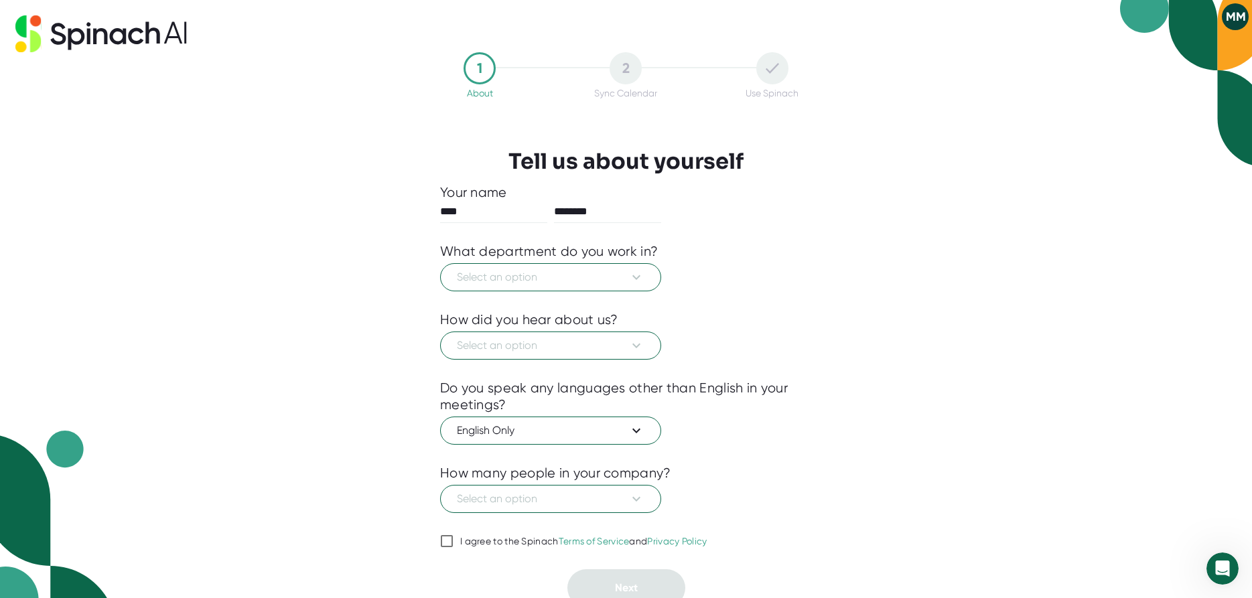
click at [1238, 16] on button "MM" at bounding box center [1235, 16] width 27 height 27
click at [1147, 171] on div at bounding box center [626, 299] width 1252 height 598
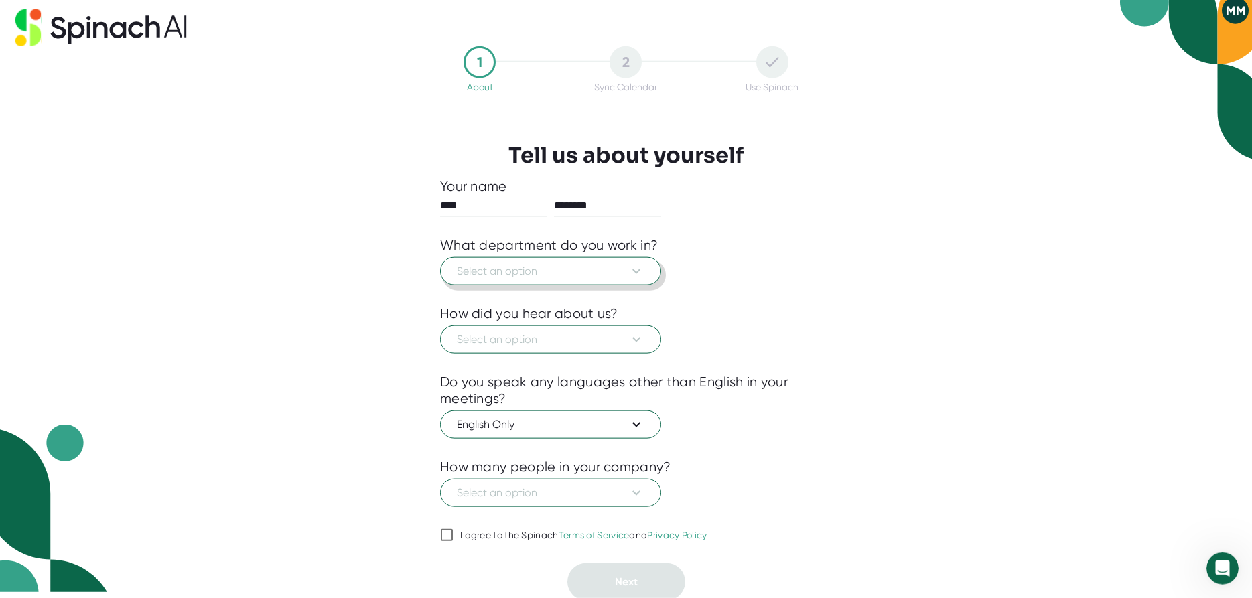
scroll to position [9, 0]
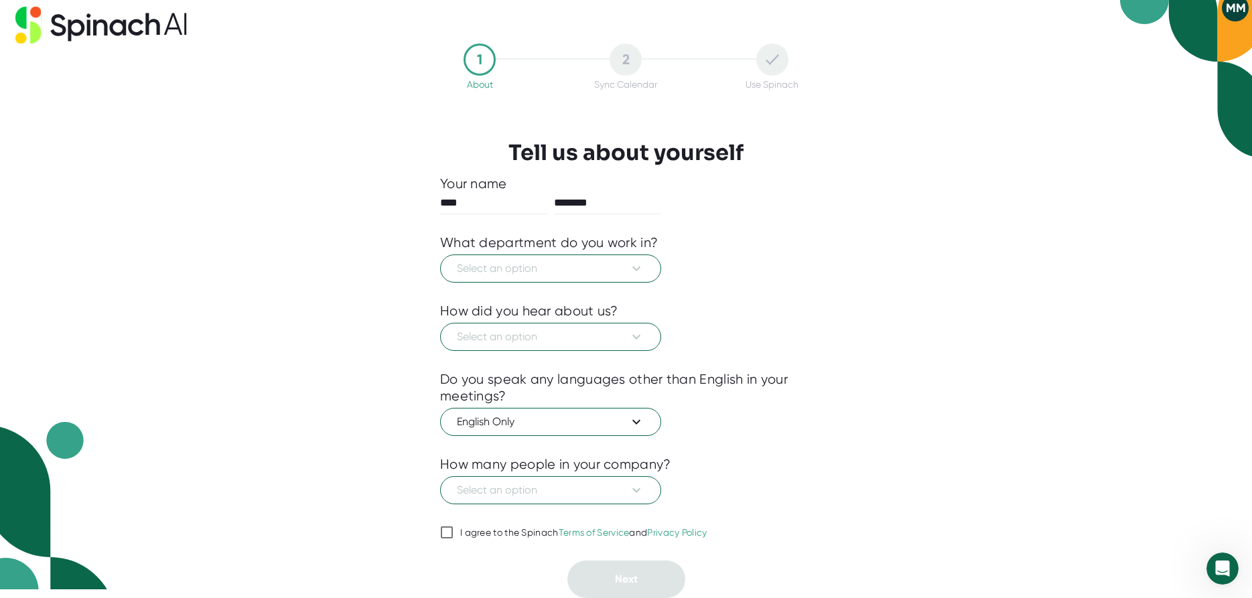
click at [1030, 543] on div "1 About 2 Sync Calendar Use Spinach Tell us about yourself Your name **** *****…" at bounding box center [626, 290] width 1252 height 598
click at [1222, 568] on icon "Open Intercom Messenger" at bounding box center [1220, 566] width 9 height 11
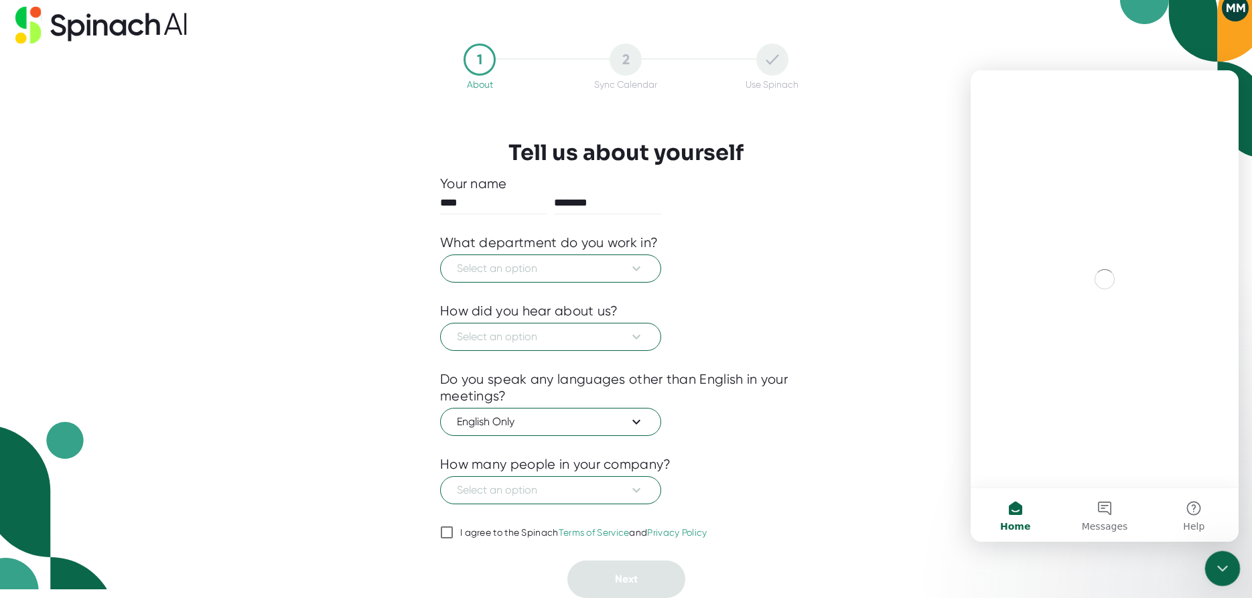
scroll to position [0, 0]
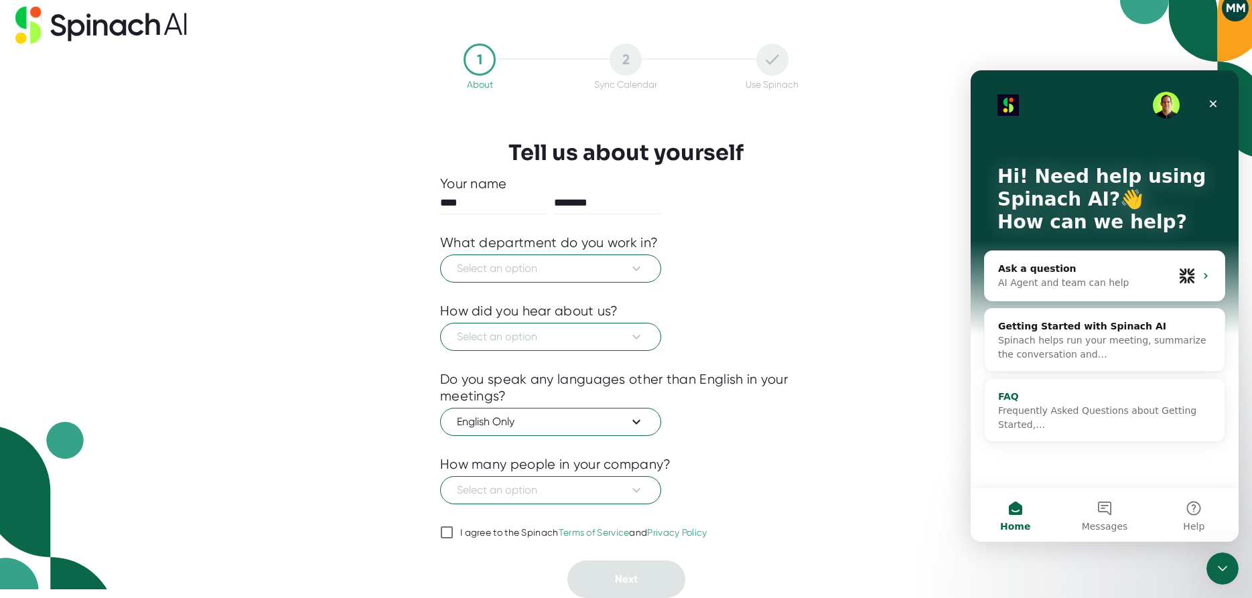
click at [1065, 419] on div "Frequently Asked Questions about Getting Started,…" at bounding box center [1104, 418] width 213 height 28
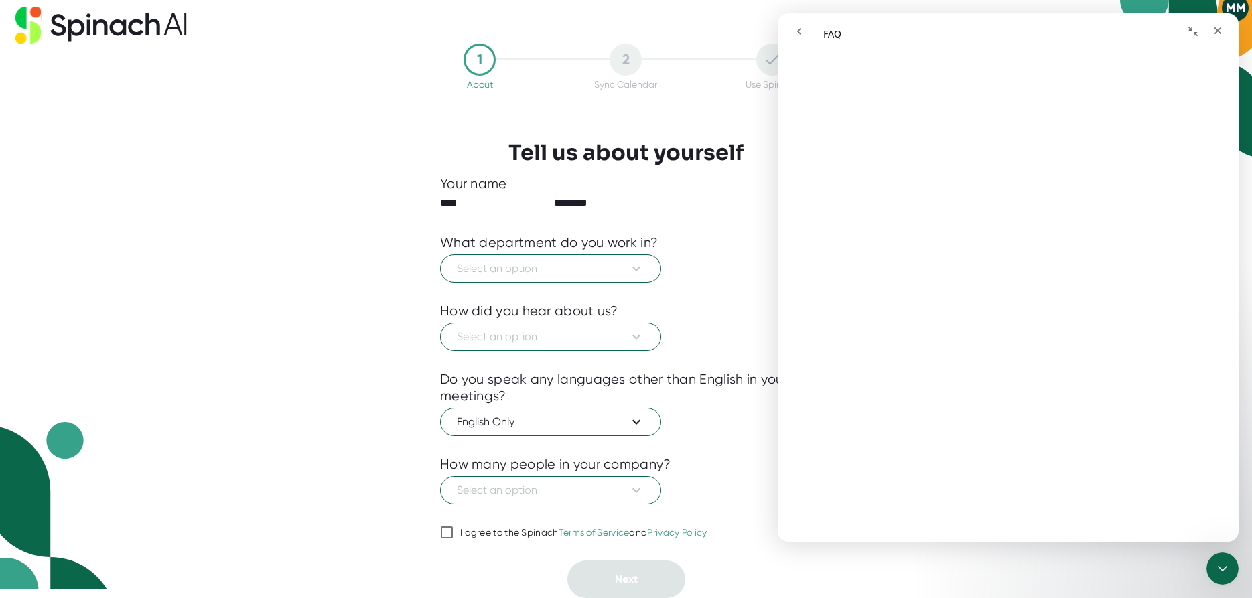
scroll to position [2642, 0]
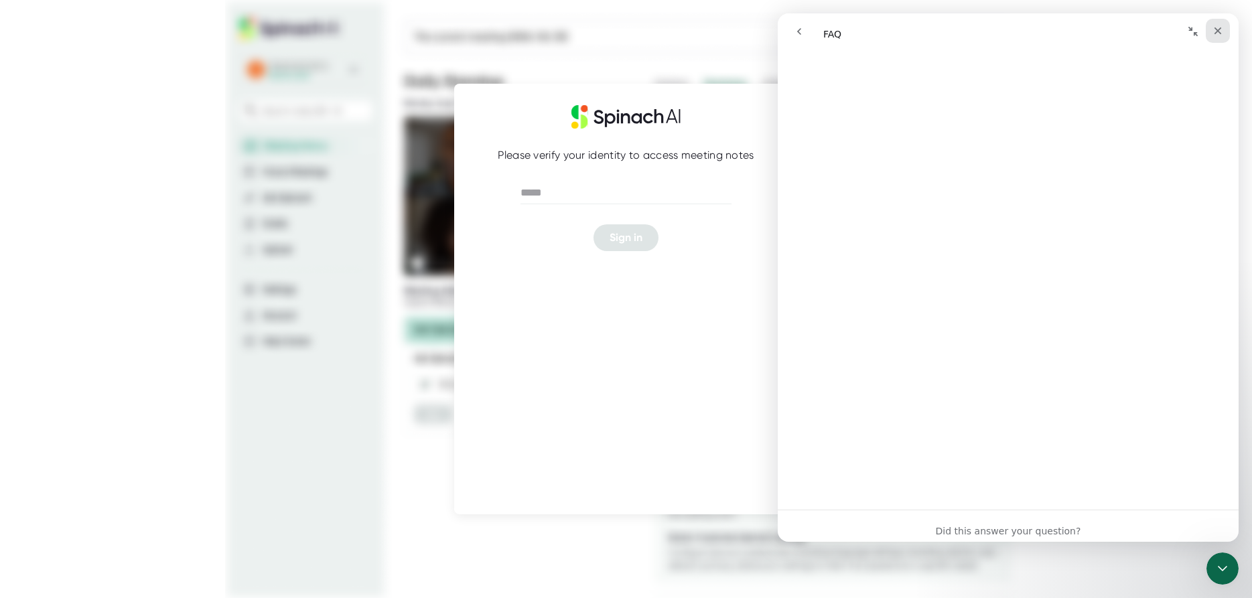
click at [1220, 27] on icon "Close" at bounding box center [1217, 30] width 11 height 11
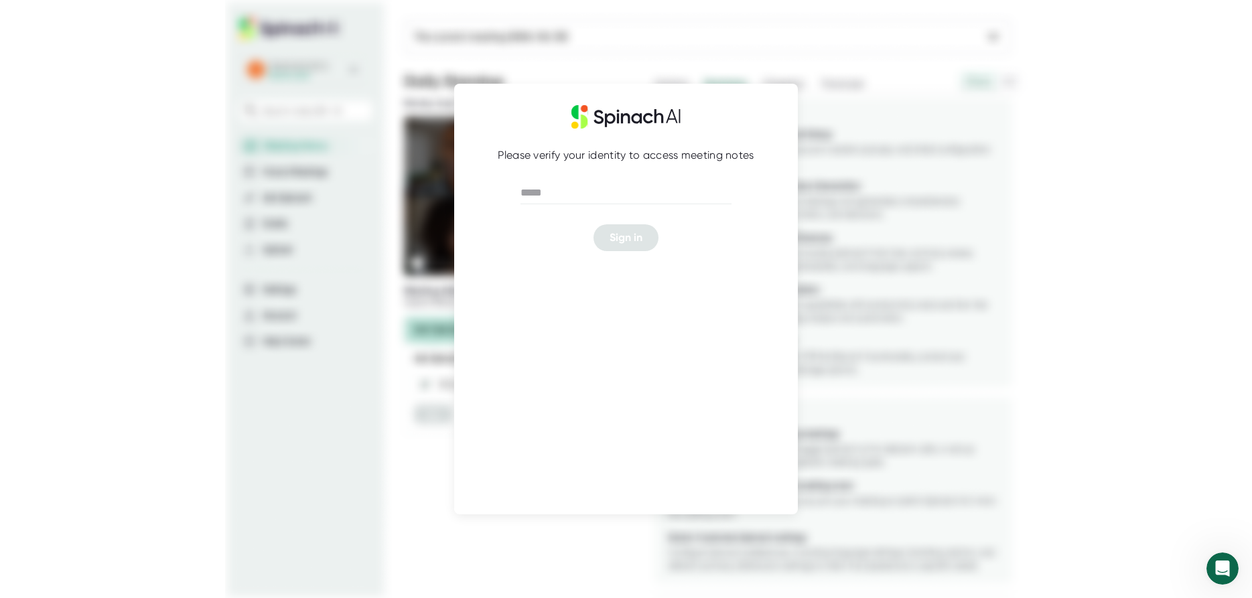
click at [896, 212] on img at bounding box center [626, 299] width 802 height 598
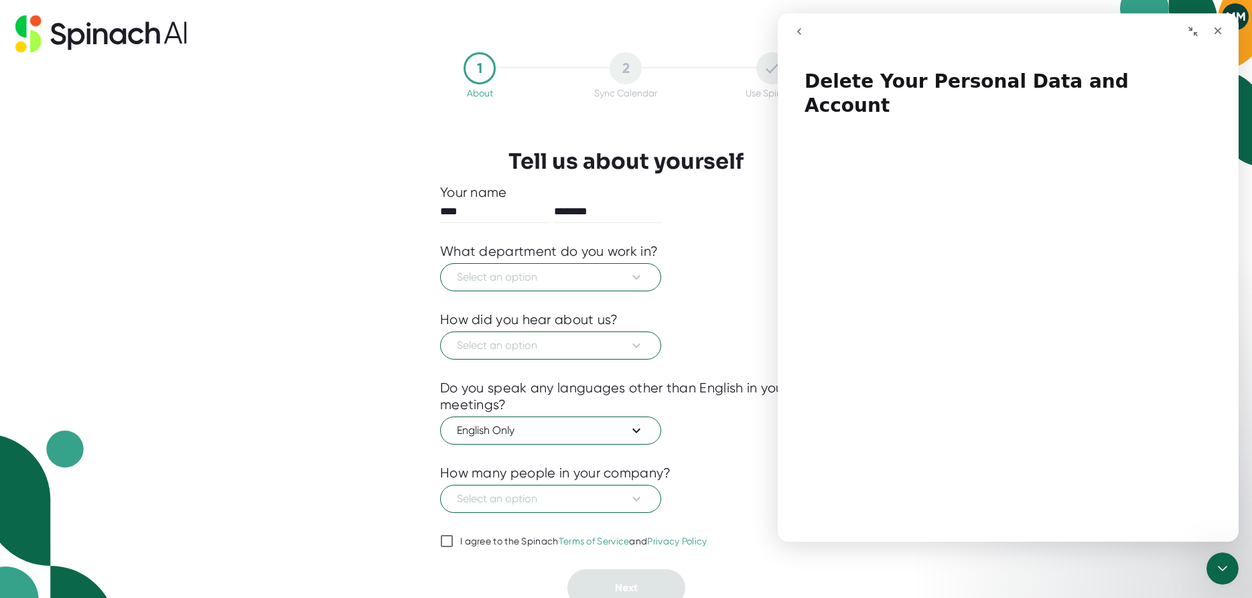
scroll to position [84, 0]
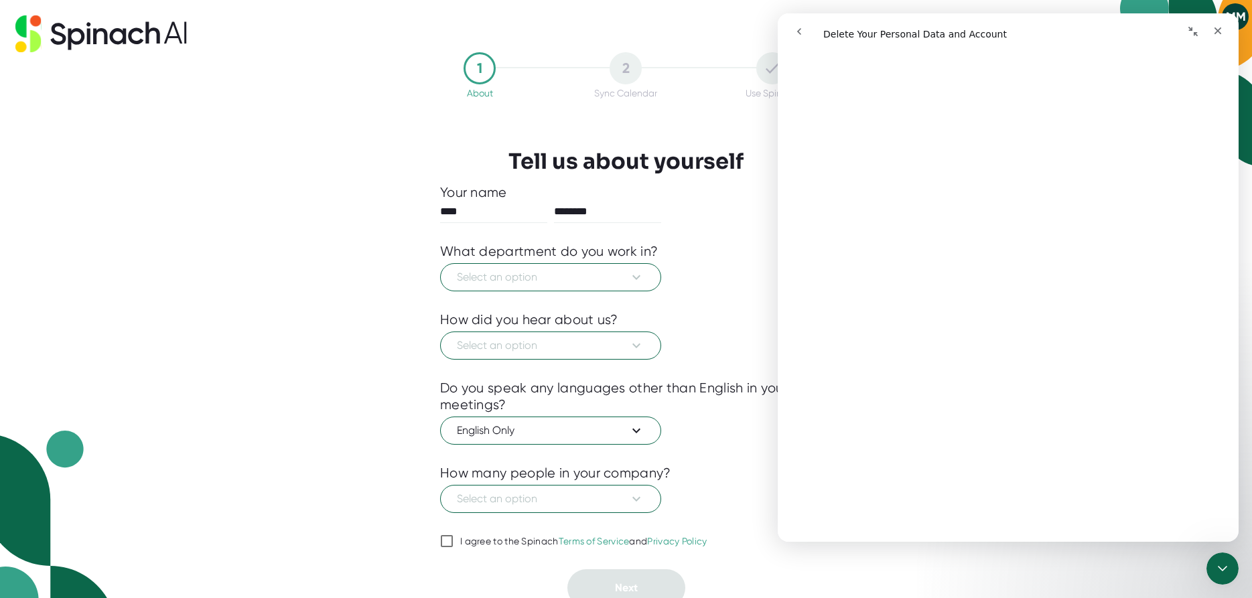
click at [376, 315] on div "1 About 2 Sync Calendar Use Spinach Tell us about yourself Your name **** *****…" at bounding box center [626, 299] width 1252 height 598
click at [727, 275] on div "Select an option" at bounding box center [626, 275] width 372 height 31
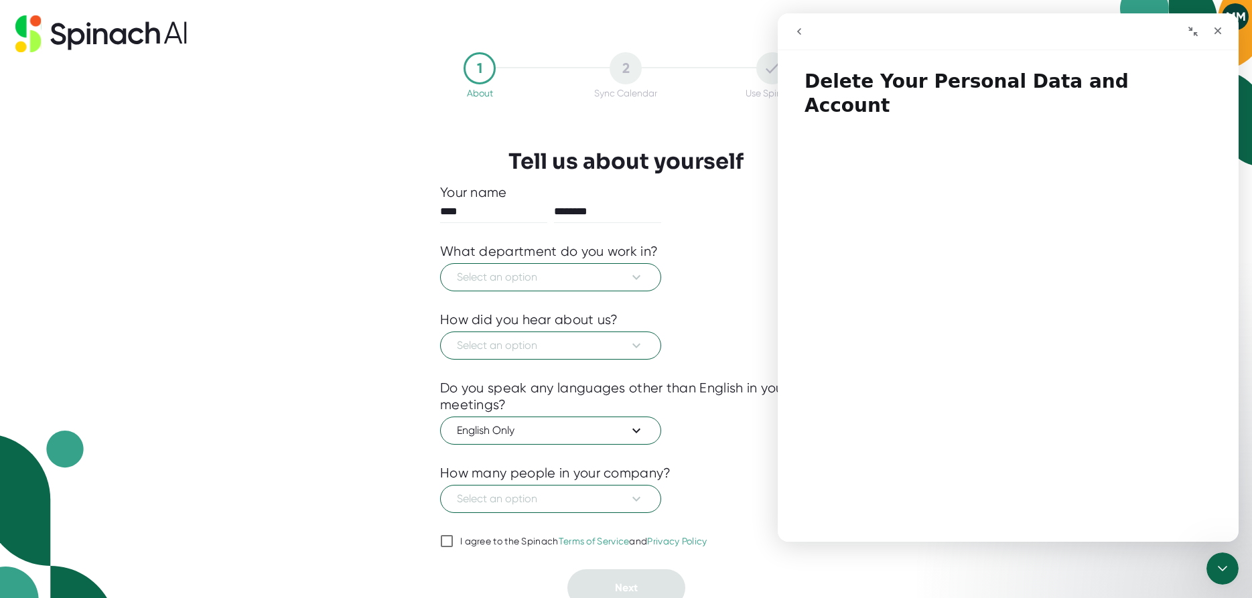
click at [382, 224] on div "1 About 2 Sync Calendar Use Spinach Tell us about yourself Your name **** *****…" at bounding box center [626, 299] width 1252 height 598
click at [1220, 29] on icon "Close" at bounding box center [1217, 30] width 7 height 7
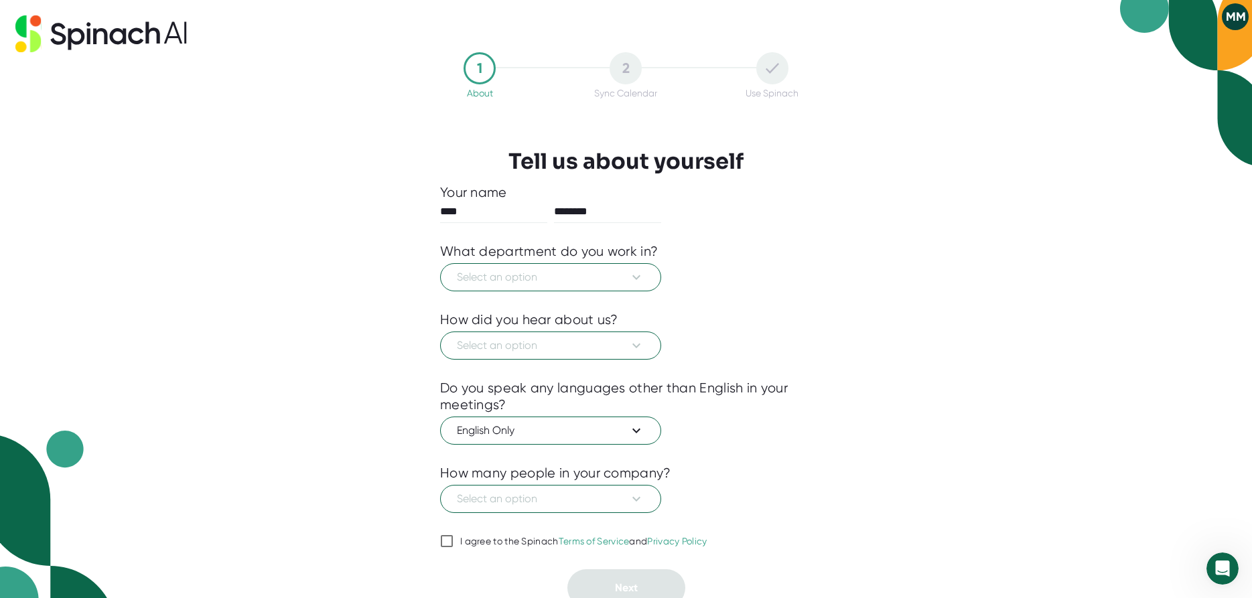
click at [379, 215] on div "1 About 2 Sync Calendar Use Spinach Tell us about yourself Your name **** *****…" at bounding box center [626, 299] width 1252 height 598
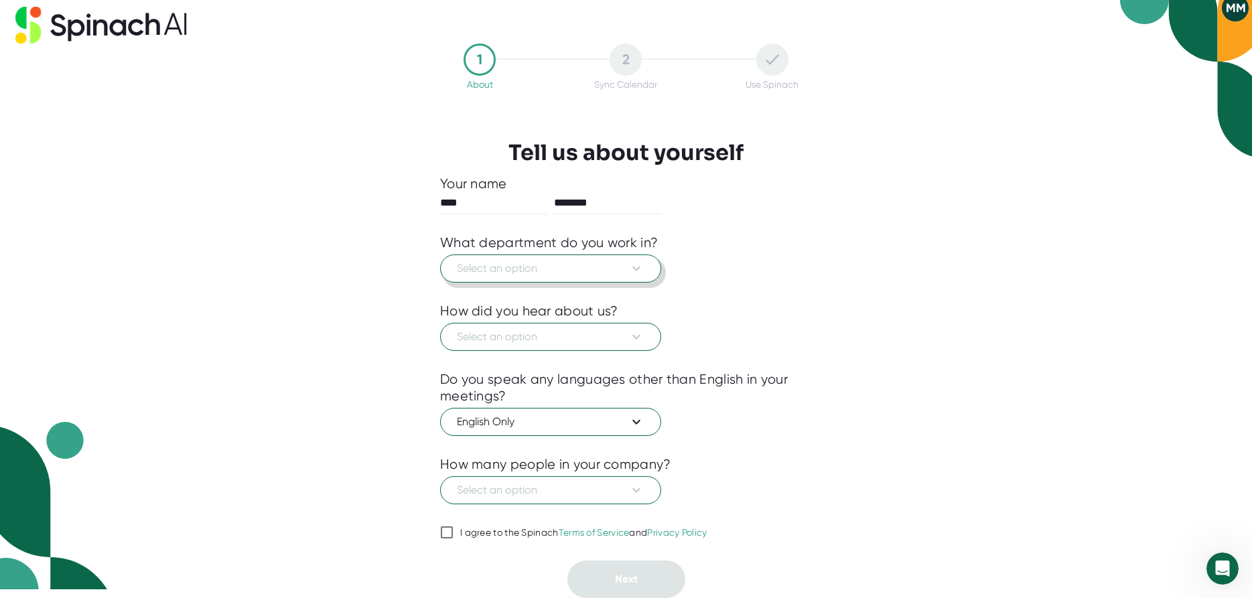
click at [581, 277] on button "Select an option" at bounding box center [550, 269] width 221 height 28
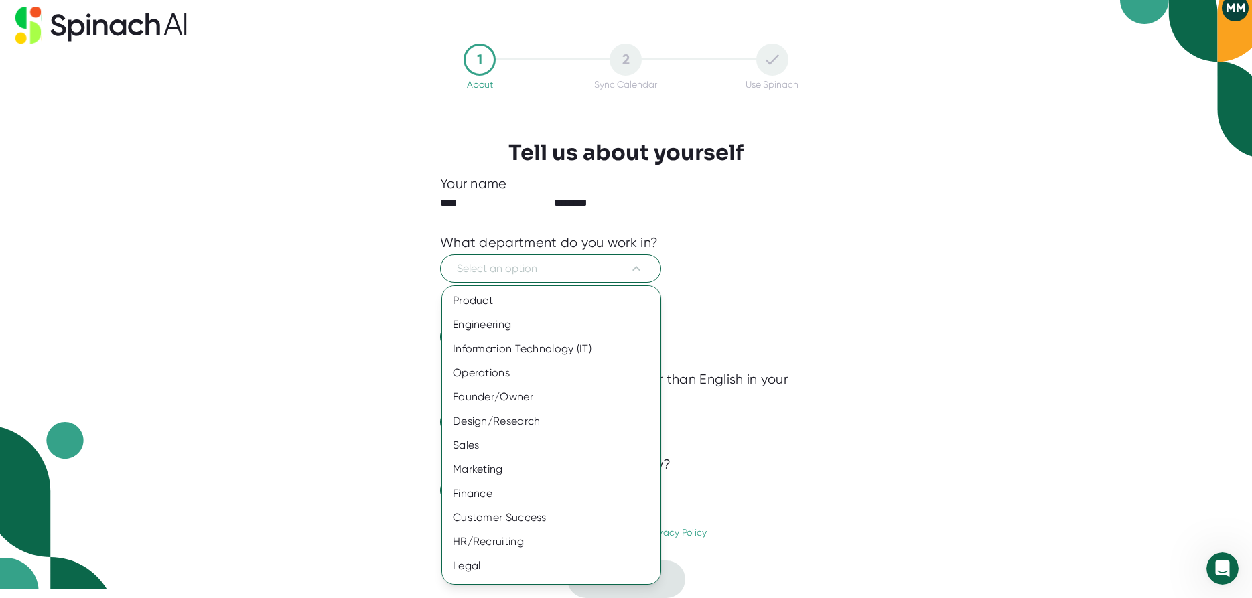
click at [864, 311] on div at bounding box center [626, 299] width 1252 height 598
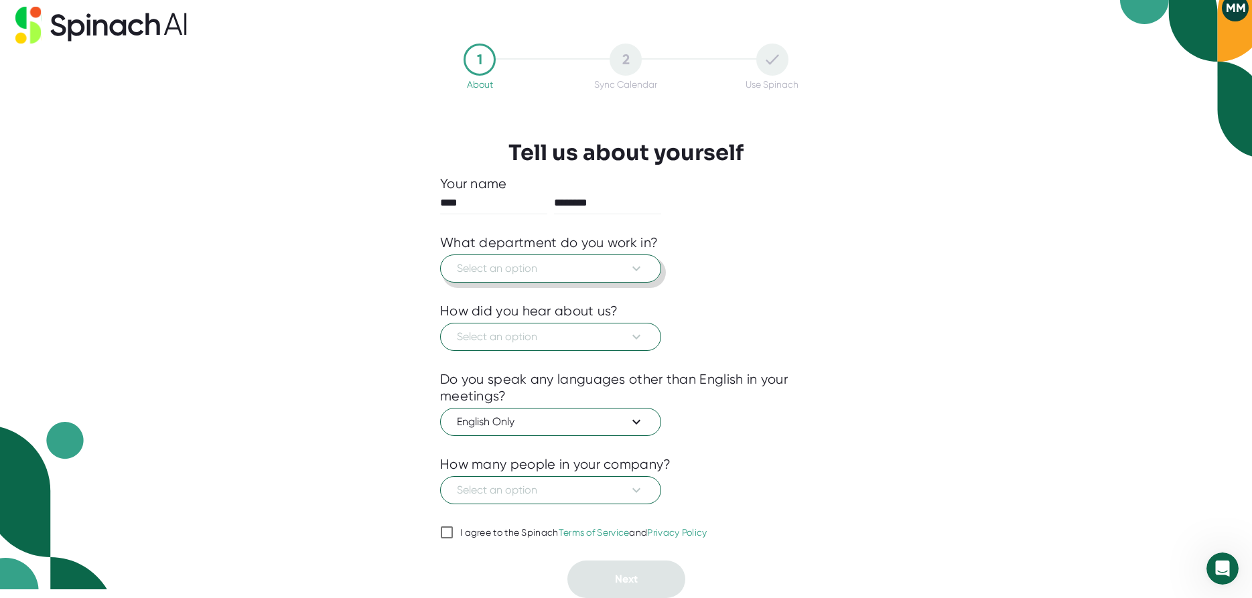
click at [561, 269] on span "Select an option" at bounding box center [551, 269] width 188 height 16
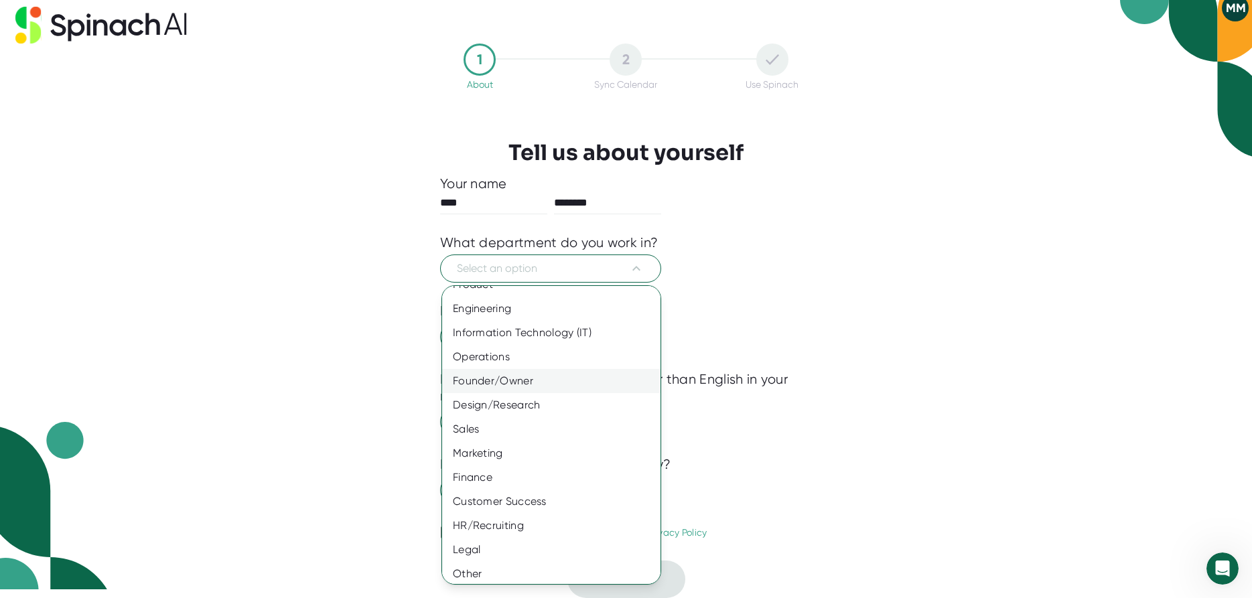
scroll to position [21, 0]
click at [476, 571] on div "Other" at bounding box center [551, 569] width 218 height 24
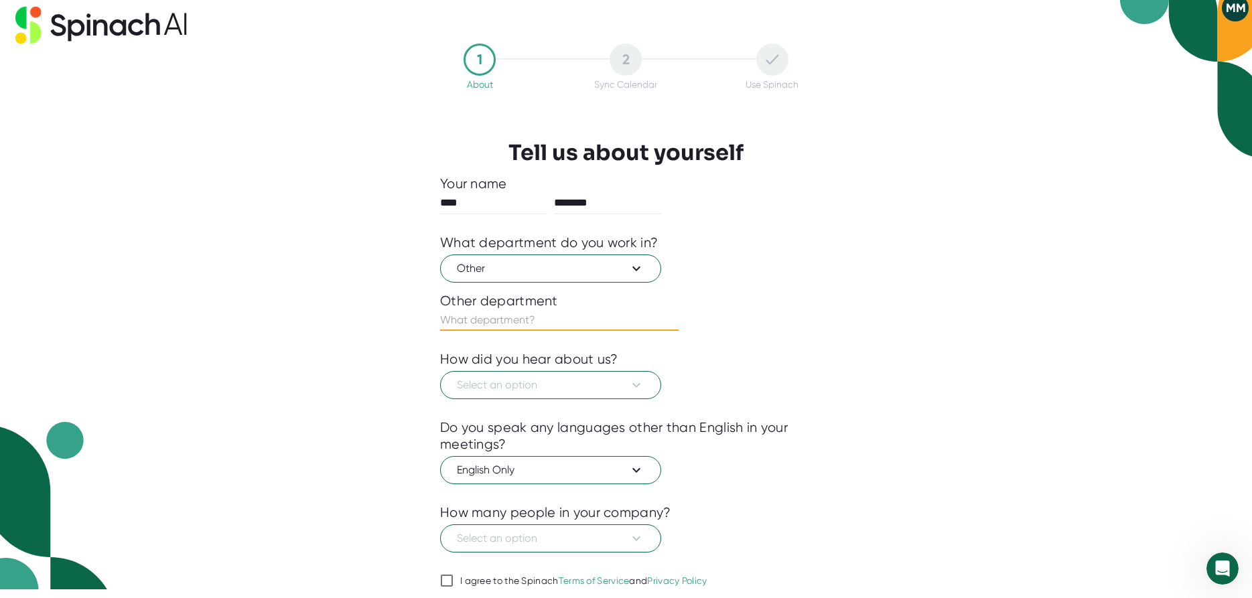
click at [522, 319] on input "text" at bounding box center [559, 319] width 238 height 21
type input "Education"
click at [555, 396] on button "Select an option" at bounding box center [550, 385] width 221 height 28
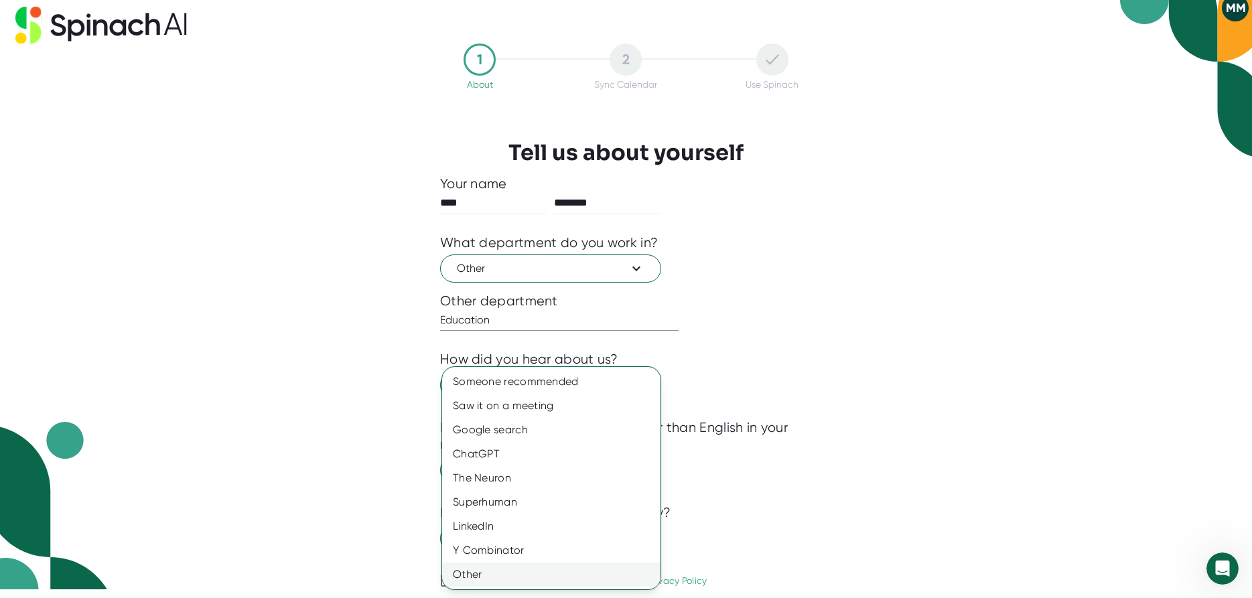
click at [478, 580] on div "Other" at bounding box center [551, 575] width 218 height 24
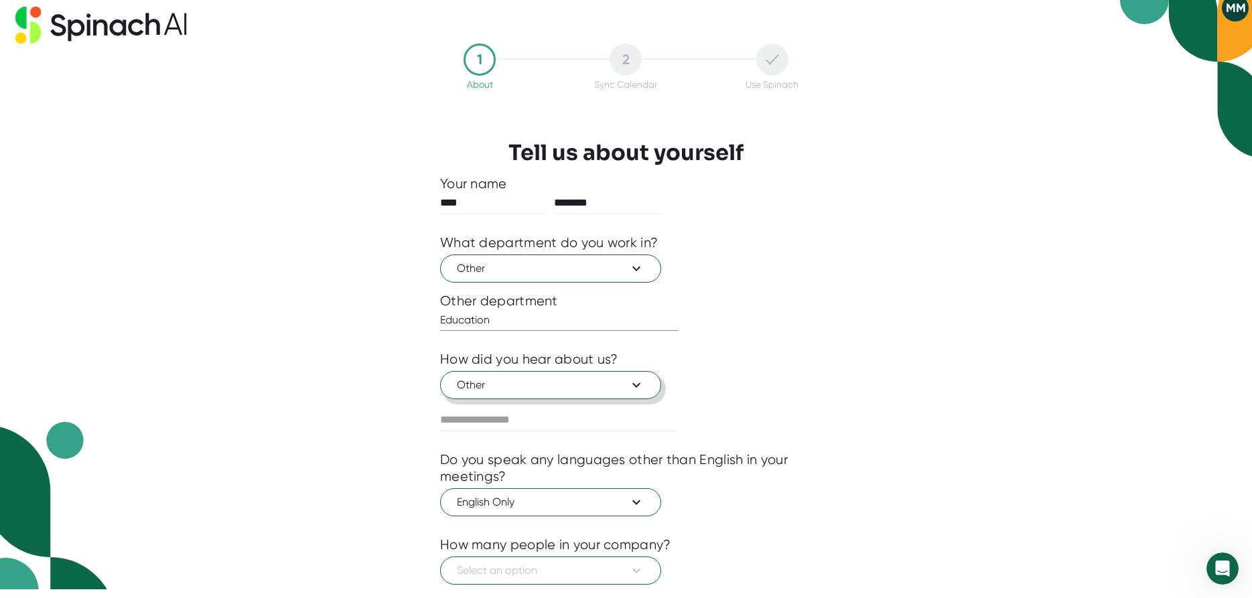
click at [567, 386] on span "Other" at bounding box center [551, 385] width 188 height 16
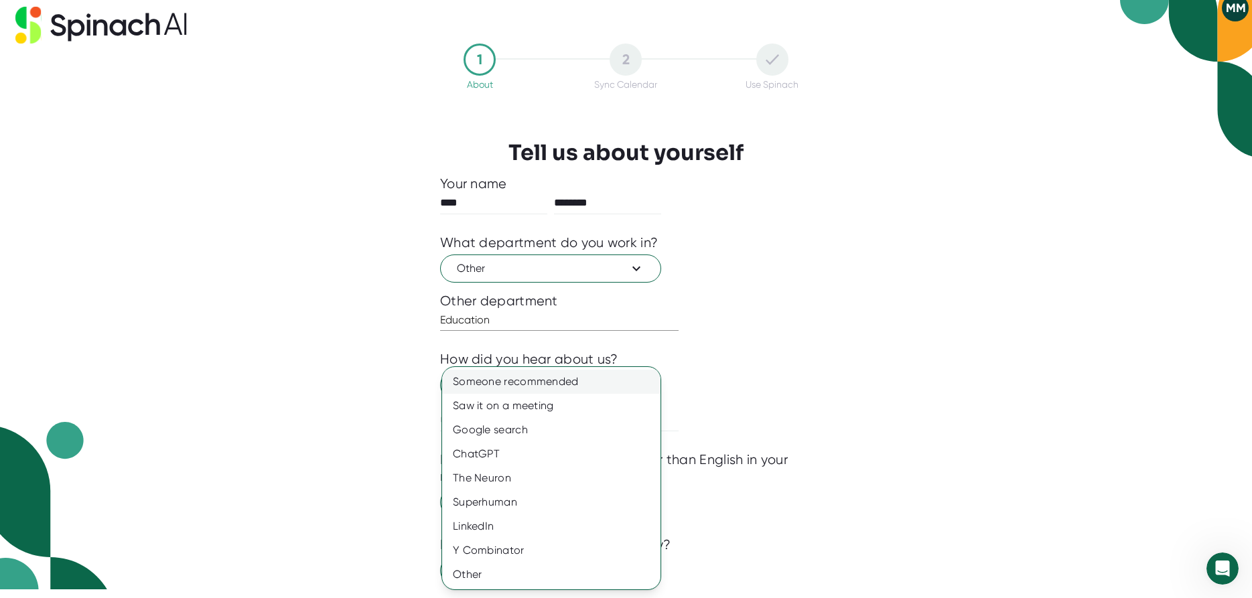
click at [502, 387] on div "Someone recommended" at bounding box center [551, 382] width 218 height 24
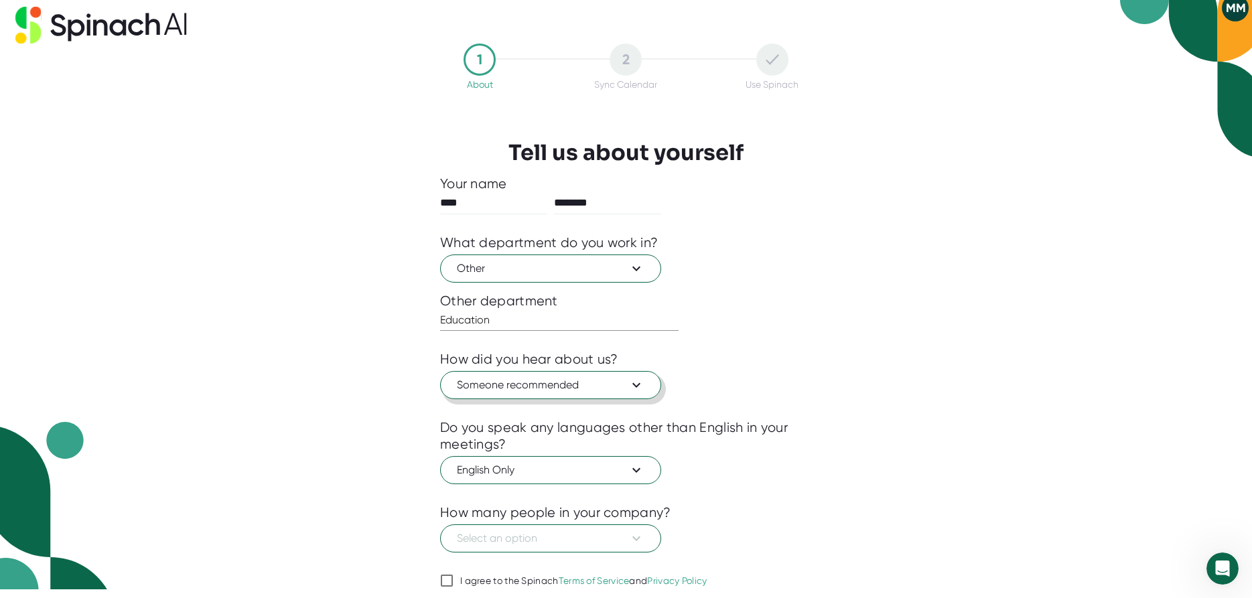
click at [571, 389] on span "Someone recommended" at bounding box center [551, 385] width 188 height 16
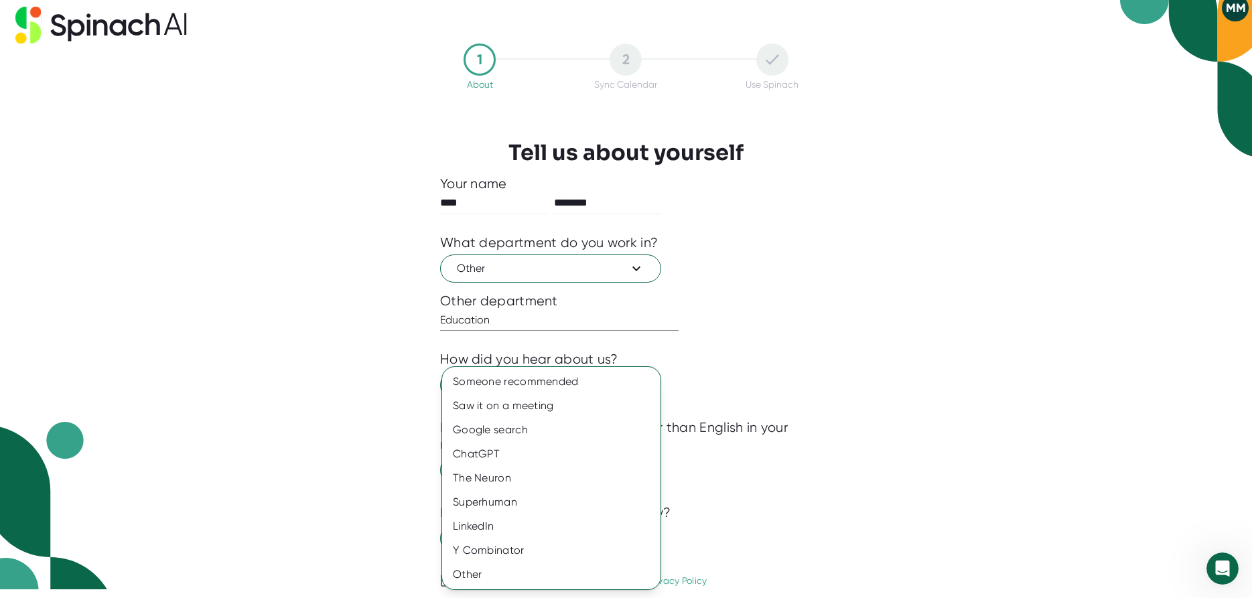
click at [279, 464] on div at bounding box center [626, 299] width 1252 height 598
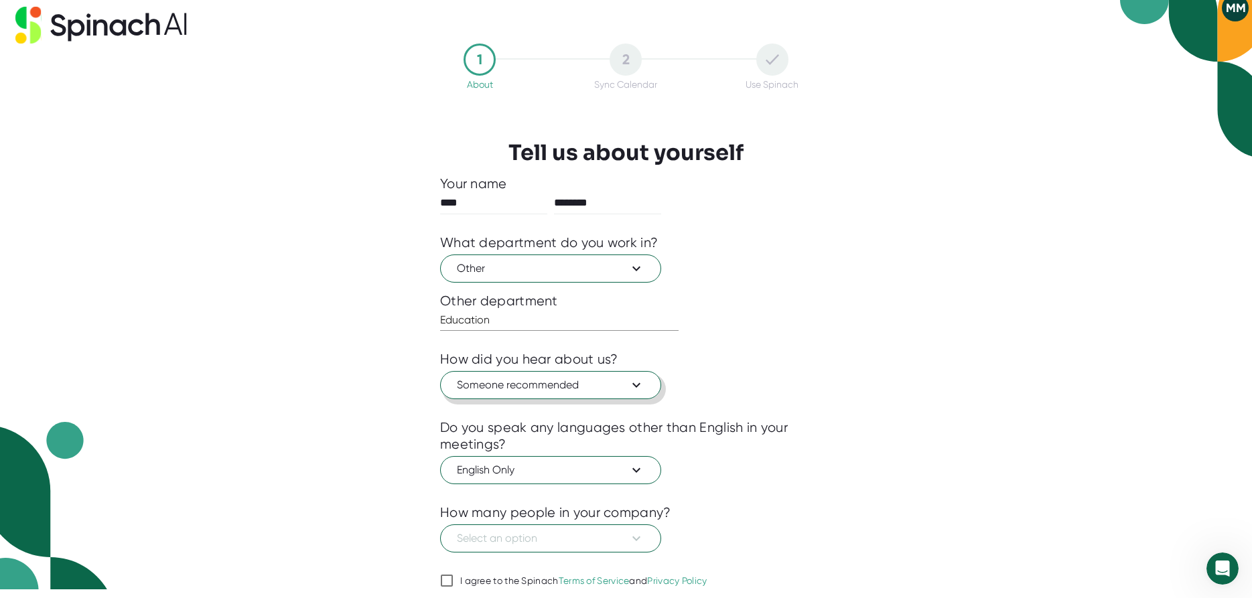
click at [504, 387] on span "Someone recommended" at bounding box center [551, 385] width 188 height 16
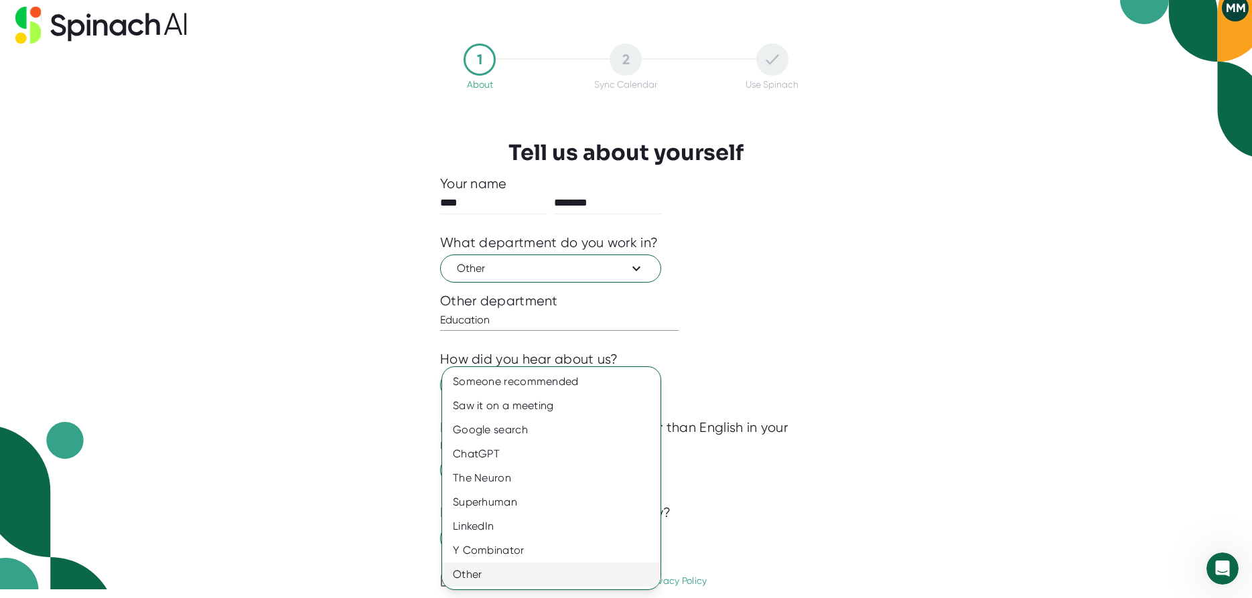
click at [478, 571] on div "Other" at bounding box center [551, 575] width 218 height 24
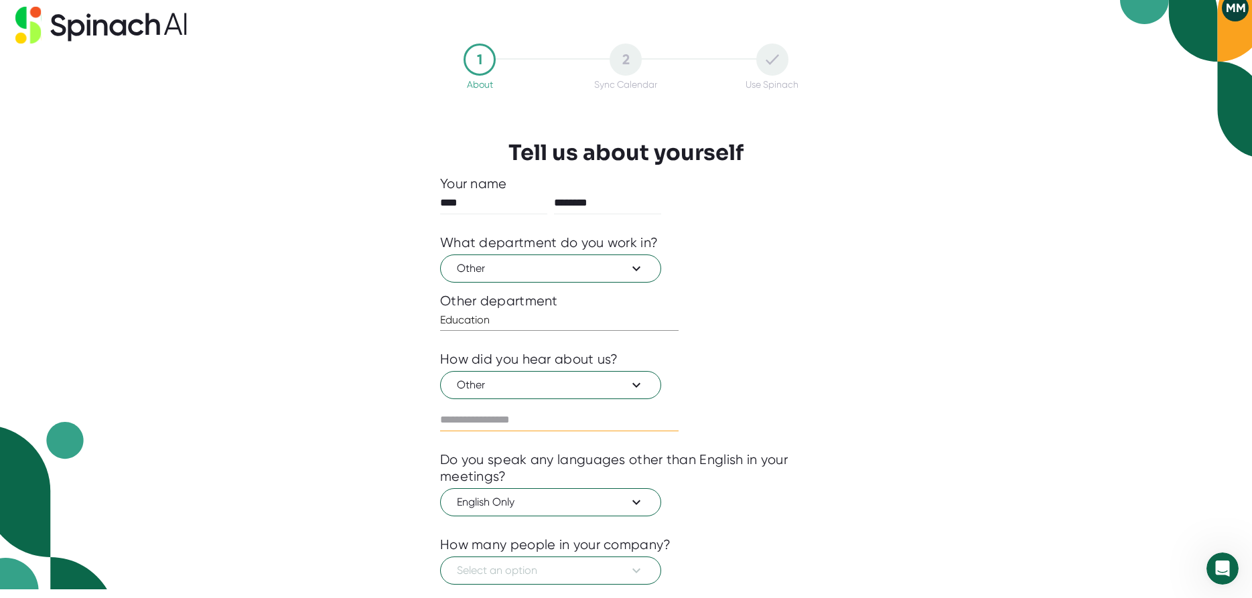
click at [493, 425] on input "text" at bounding box center [559, 419] width 238 height 21
type input "**********"
click at [612, 510] on span "English Only" at bounding box center [551, 502] width 188 height 16
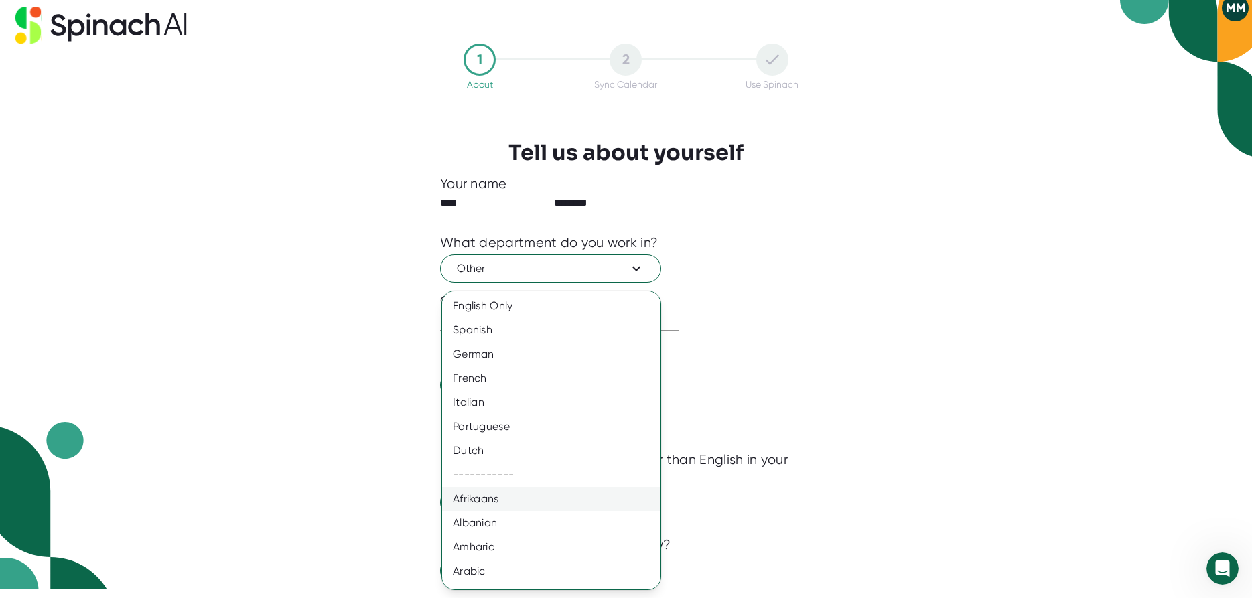
click at [612, 510] on div "Afrikaans" at bounding box center [551, 499] width 218 height 24
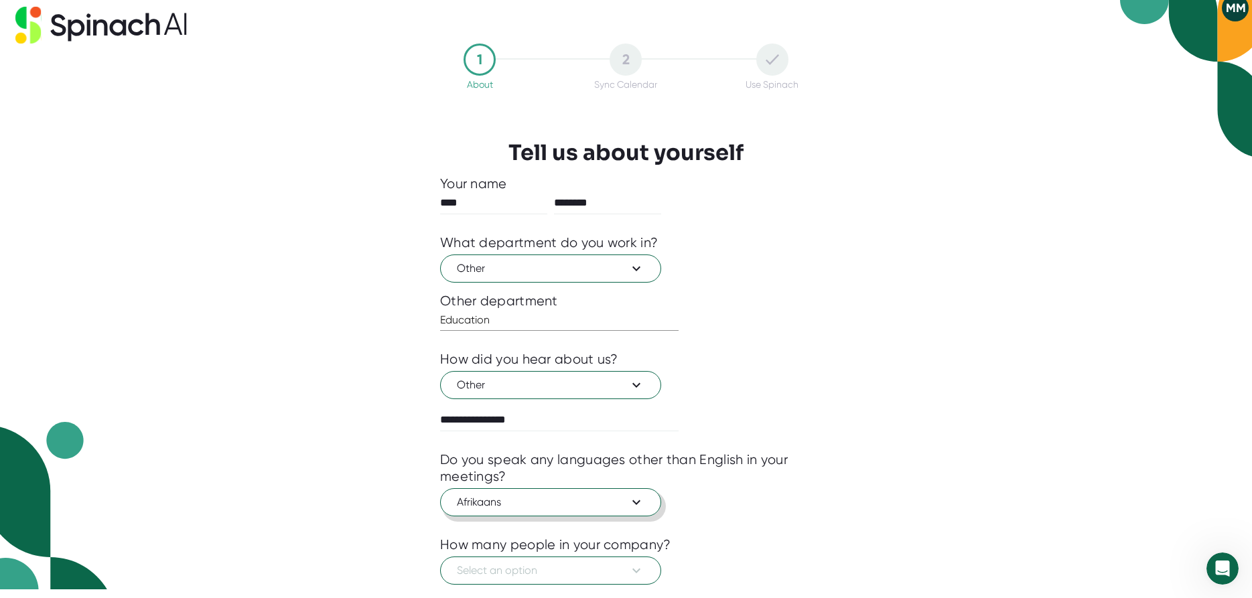
click at [608, 508] on span "Afrikaans" at bounding box center [551, 502] width 188 height 16
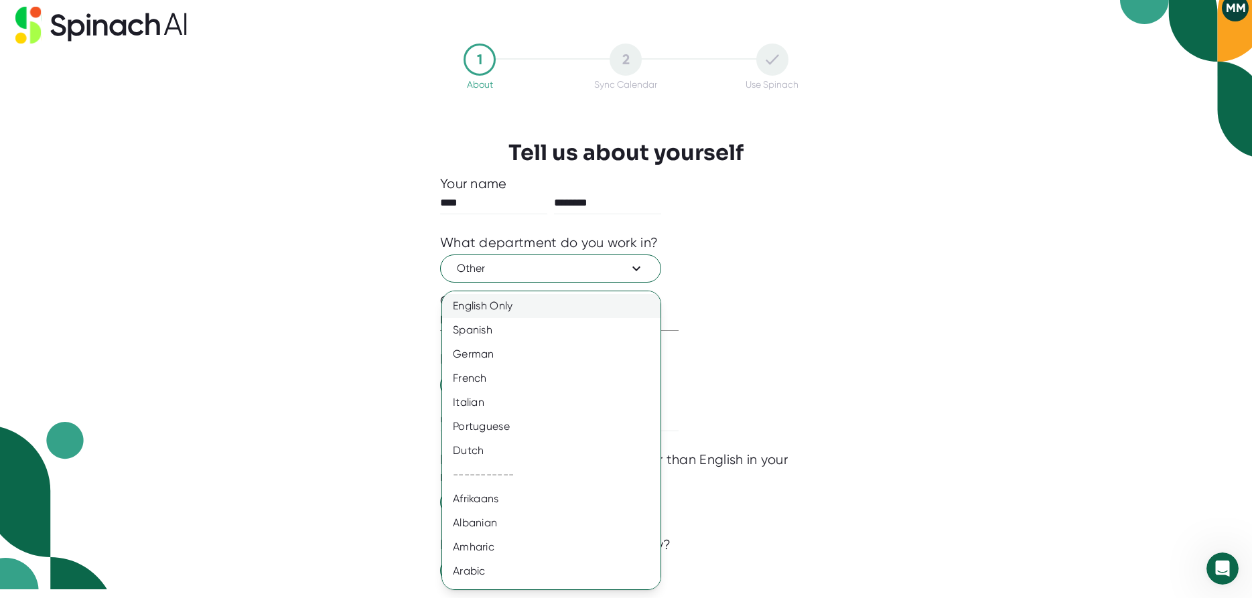
click at [579, 309] on div "English Only" at bounding box center [551, 306] width 218 height 24
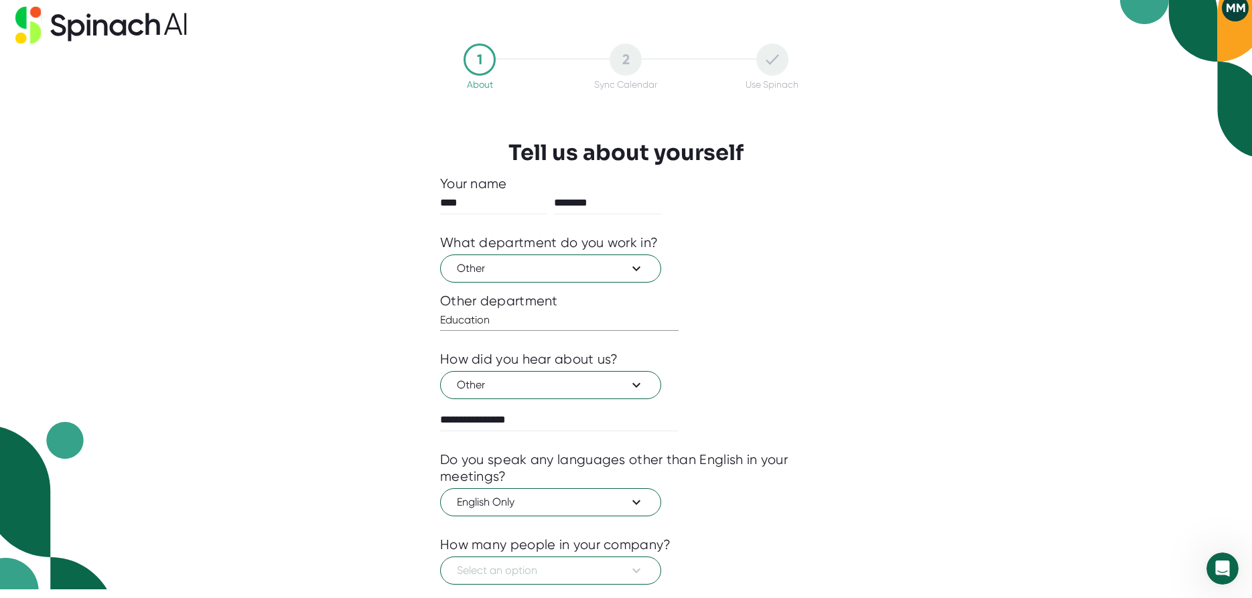
click at [794, 447] on div at bounding box center [626, 441] width 372 height 20
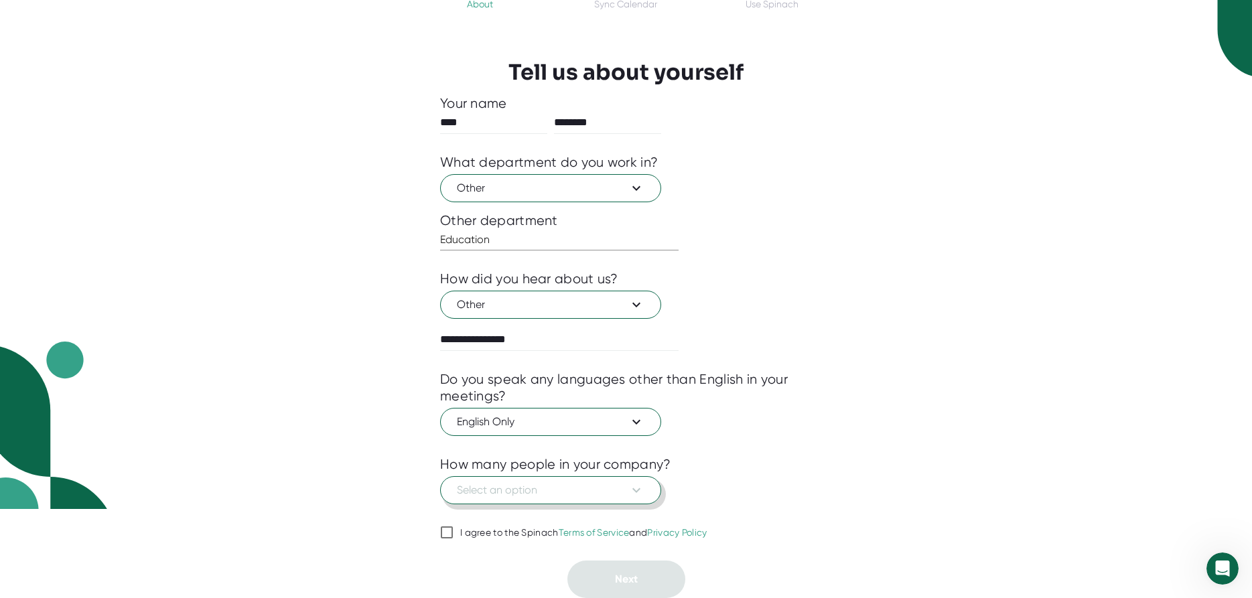
click at [606, 500] on button "Select an option" at bounding box center [550, 490] width 221 height 28
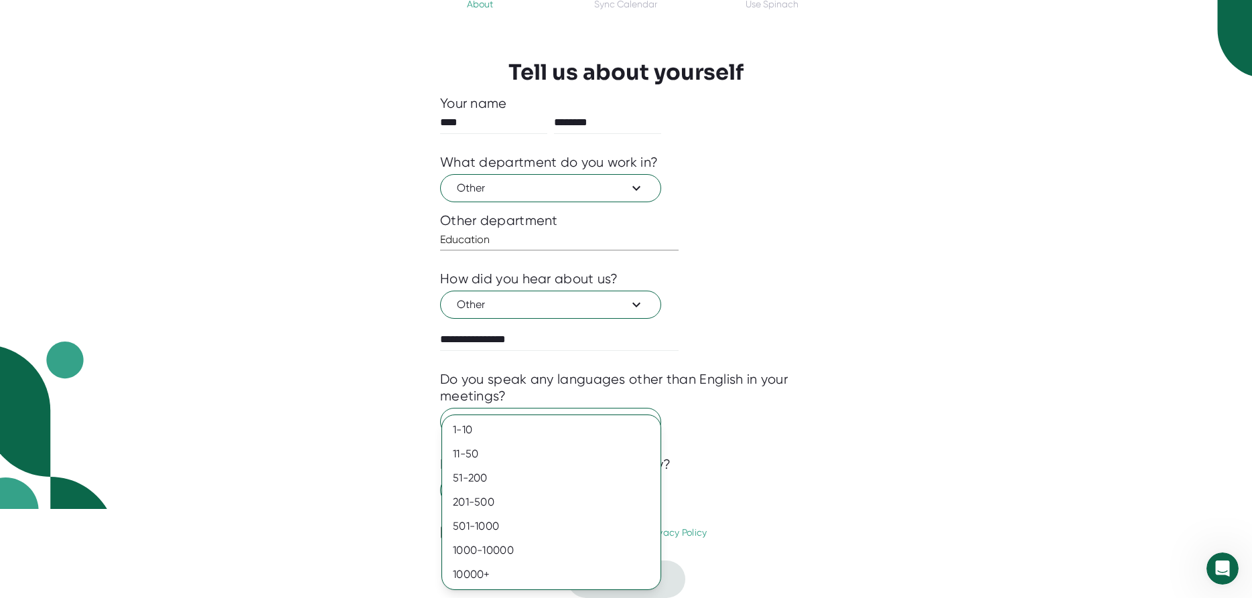
drag, startPoint x: 499, startPoint y: 525, endPoint x: 275, endPoint y: 535, distance: 224.6
click at [452, 527] on div "501-1000" at bounding box center [551, 526] width 218 height 24
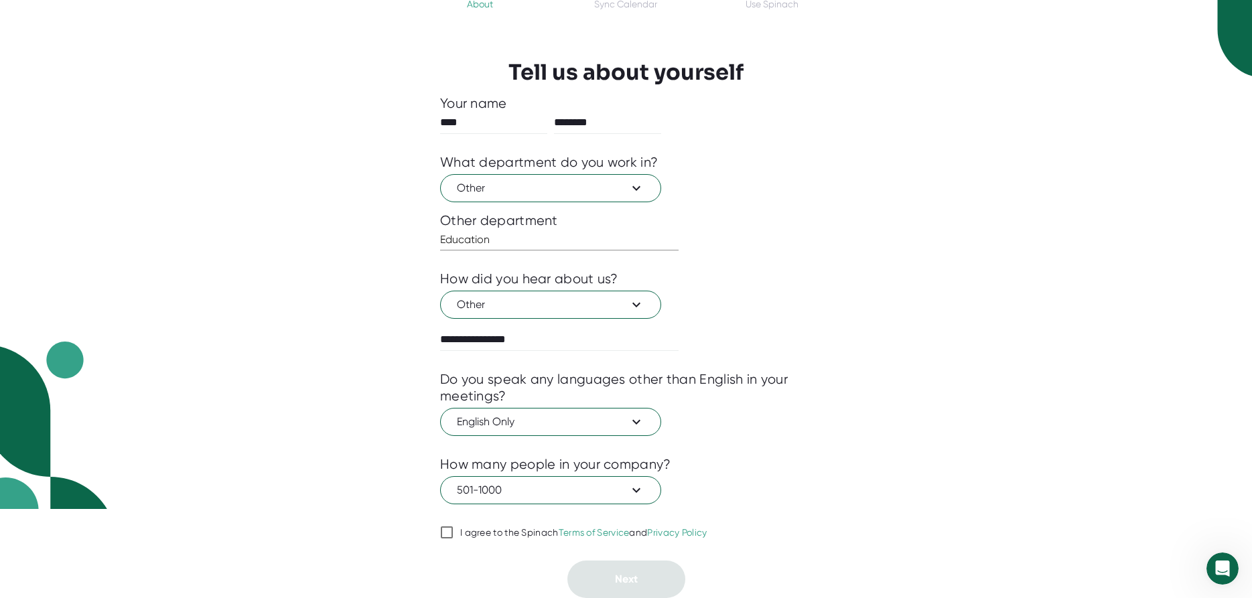
click at [464, 532] on div "I agree to the Spinach Terms of Service and Privacy Policy" at bounding box center [583, 533] width 247 height 12
click at [453, 532] on input "I agree to the Spinach Terms of Service and Privacy Policy" at bounding box center [446, 532] width 13 height 16
checkbox input "true"
click at [615, 576] on span "Next" at bounding box center [626, 579] width 23 height 13
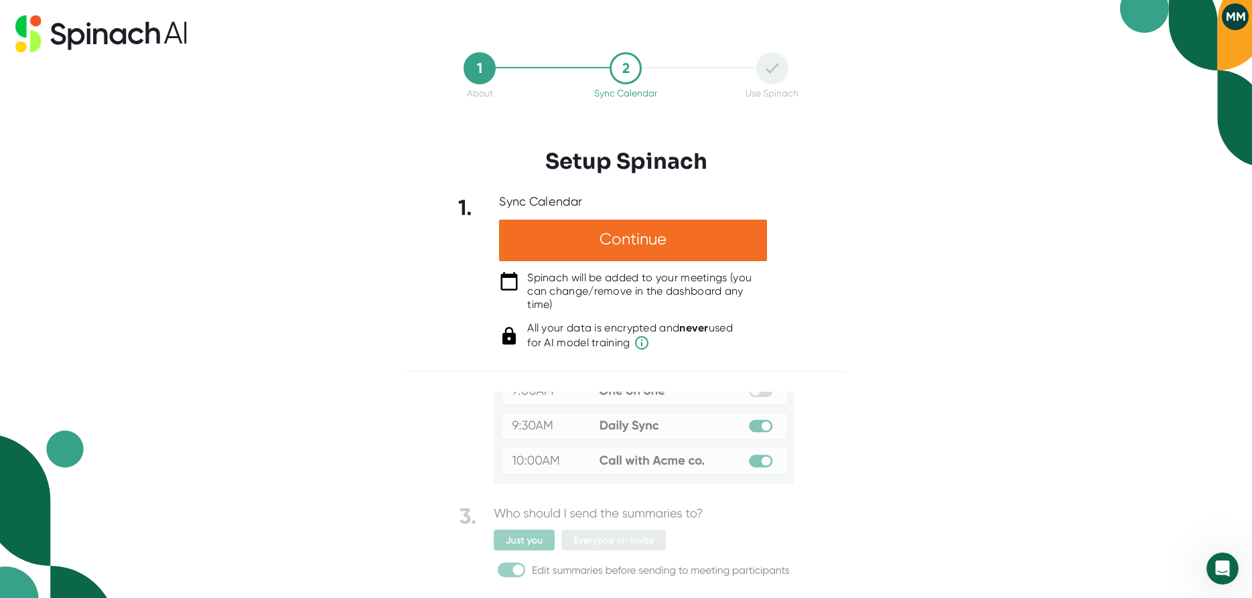
scroll to position [0, 0]
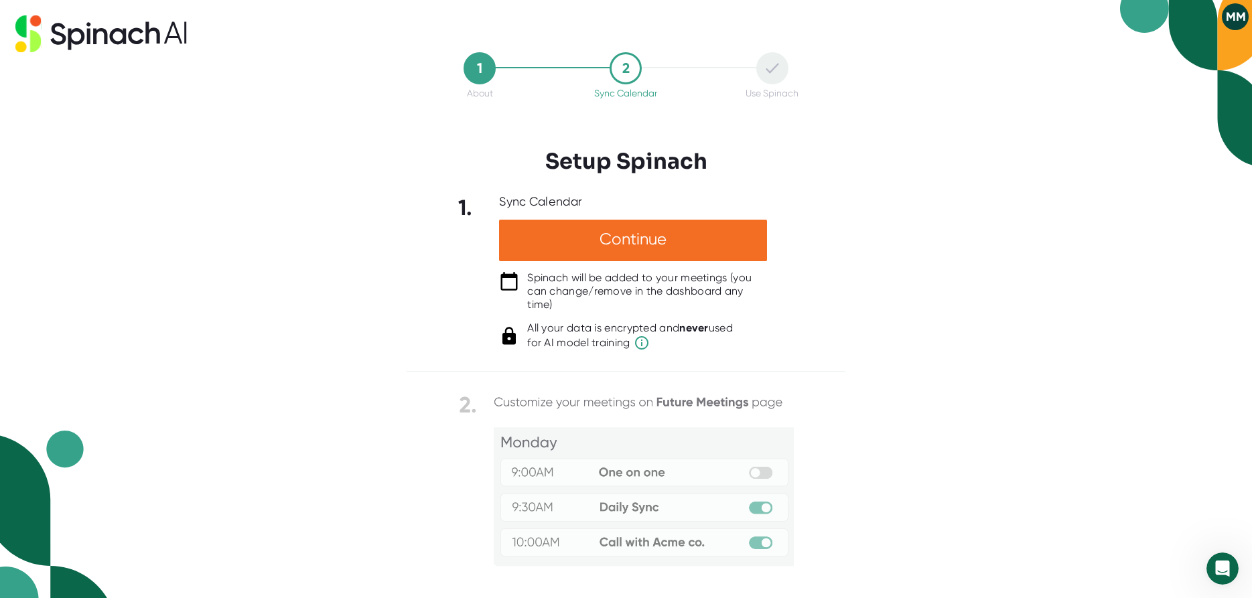
click at [145, 17] on icon at bounding box center [100, 33] width 171 height 37
click at [136, 25] on icon at bounding box center [100, 33] width 171 height 37
click at [1236, 13] on button "MM" at bounding box center [1235, 16] width 27 height 27
click at [1192, 47] on b "Logout" at bounding box center [1183, 45] width 29 height 11
